Goal: Navigation & Orientation: Understand site structure

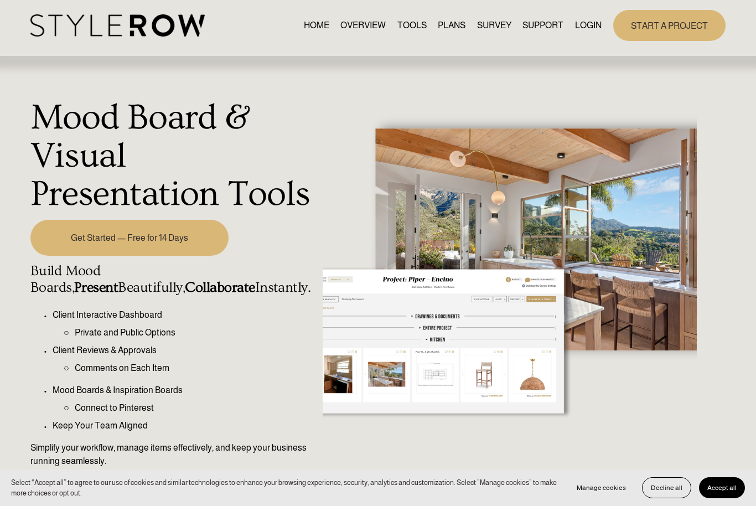
scroll to position [9, 0]
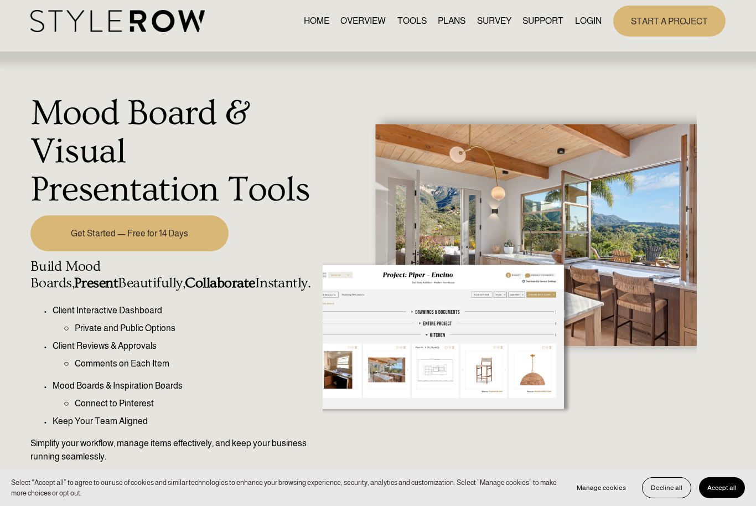
click at [448, 24] on link "PLANS" at bounding box center [452, 20] width 28 height 15
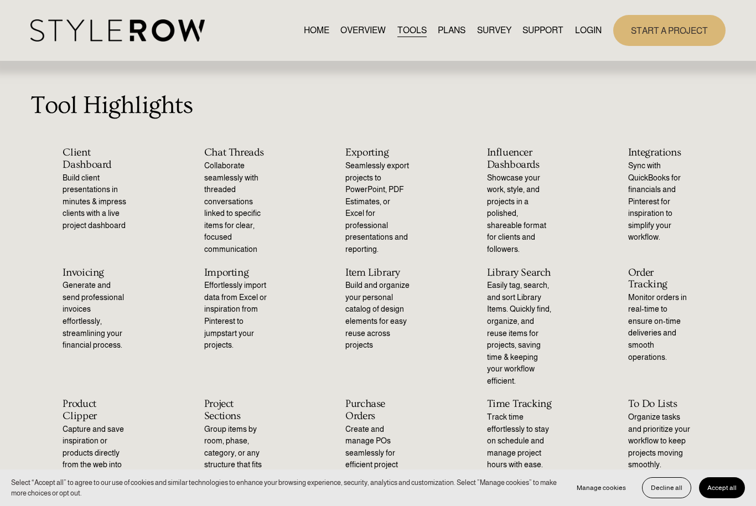
click at [371, 33] on link "OVERVIEW" at bounding box center [363, 30] width 45 height 15
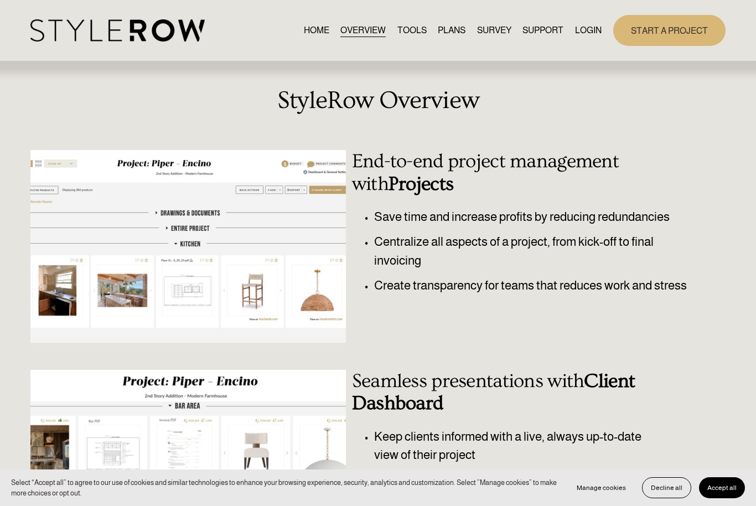
click at [406, 33] on link "TOOLS" at bounding box center [412, 30] width 29 height 15
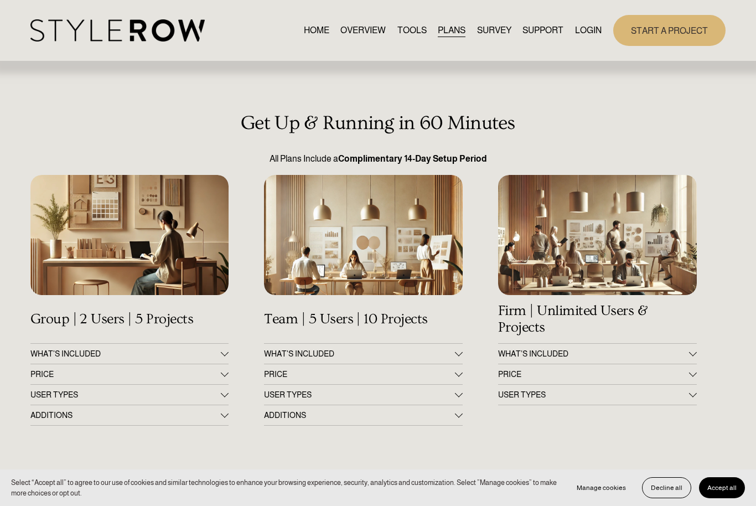
click at [502, 35] on link "SURVEY" at bounding box center [494, 30] width 34 height 15
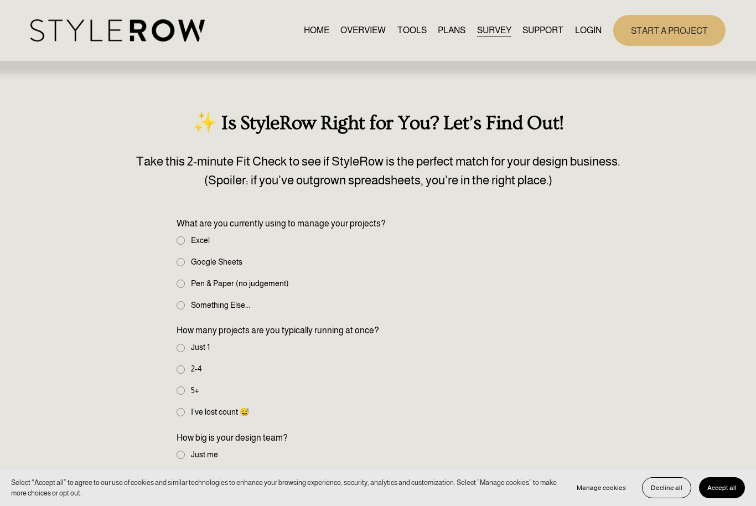
click at [545, 30] on span "SUPPORT" at bounding box center [543, 30] width 41 height 13
